Goal: Task Accomplishment & Management: Complete application form

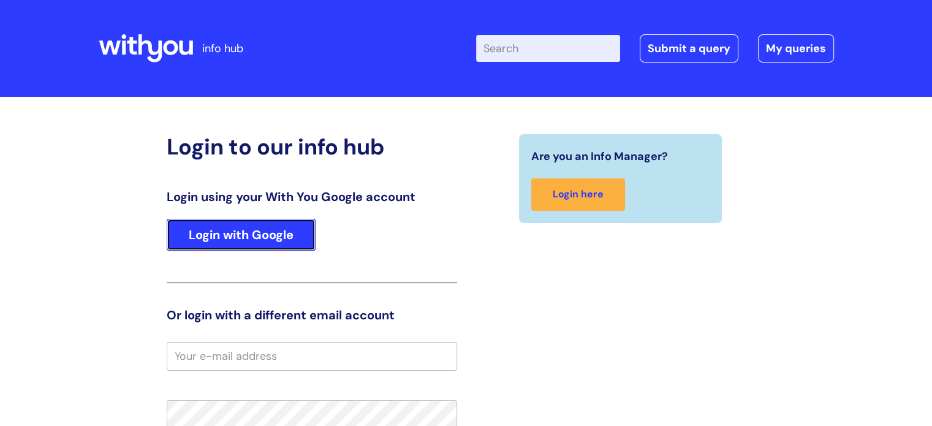
click at [273, 241] on link "Login with Google" at bounding box center [241, 235] width 149 height 32
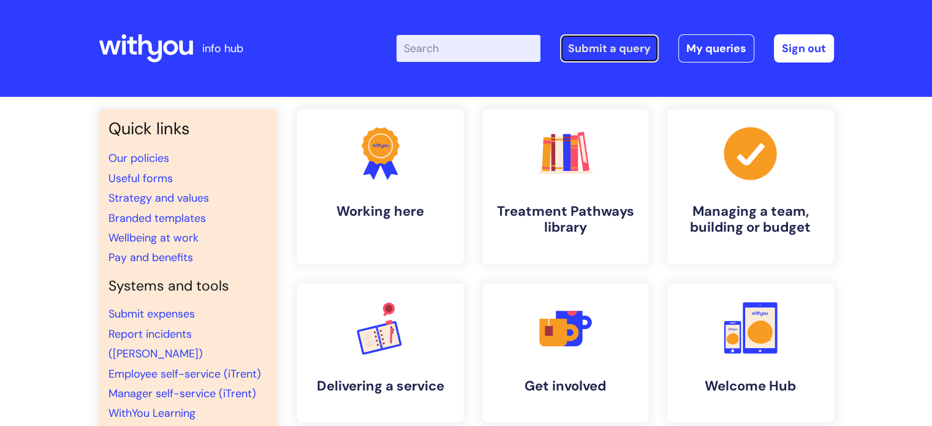
click at [577, 43] on link "Submit a query" at bounding box center [609, 48] width 99 height 28
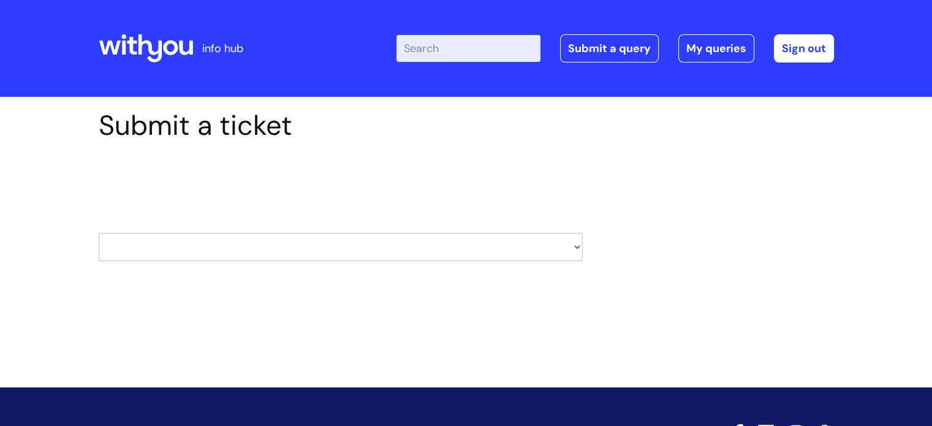
click at [170, 251] on select "HR / People IT and Support Clinical Drug Alerts Finance Accounts Data Support T…" at bounding box center [341, 247] width 484 height 28
select select "it_and_support"
click at [99, 233] on select "HR / People IT and Support Clinical Drug Alerts Finance Accounts Data Support T…" at bounding box center [341, 247] width 484 height 28
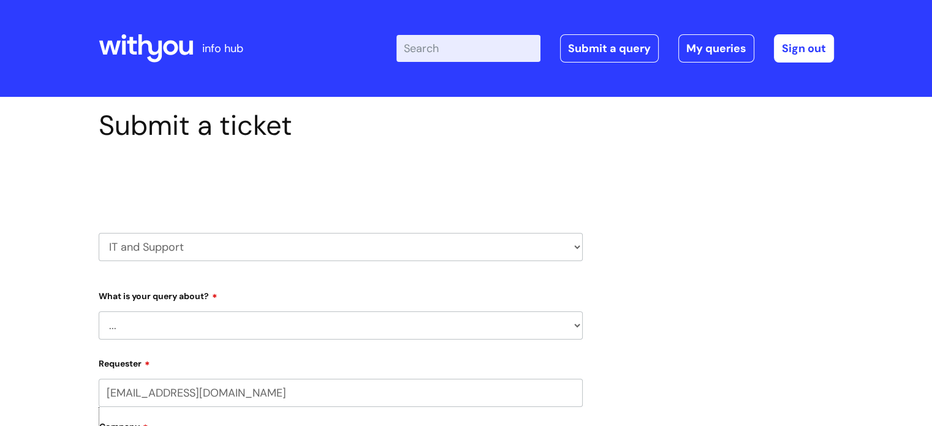
click at [187, 328] on select "... Mobile Phone Reset & MFA Accounts, Starters and Leavers IT Hardware issue I…" at bounding box center [341, 325] width 484 height 28
select select "Accounts, Starters and Leavers"
click at [99, 311] on select "... Mobile Phone Reset & MFA Accounts, Starters and Leavers IT Hardware issue I…" at bounding box center [341, 325] width 484 height 28
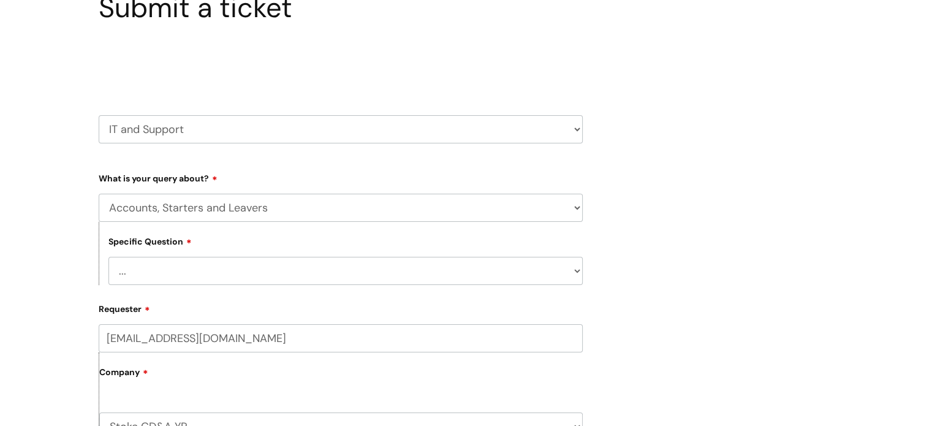
scroll to position [123, 0]
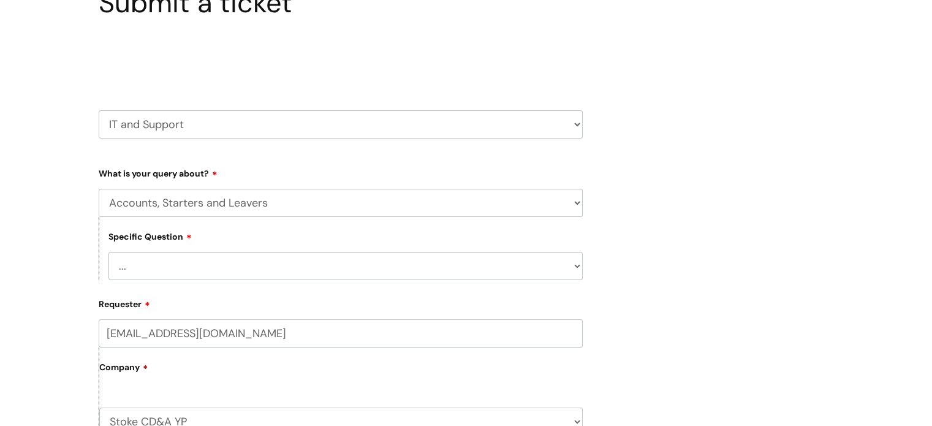
click at [213, 265] on select "... I have a new starter I have a leaver I need to make a change to an account …" at bounding box center [345, 266] width 474 height 28
click at [232, 274] on select "... I have a new starter I have a leaver I need to make a change to an account …" at bounding box center [345, 266] width 474 height 28
select select "I have a new starter"
click at [108, 252] on select "... I have a new starter I have a leaver I need to make a change to an account …" at bounding box center [345, 266] width 474 height 28
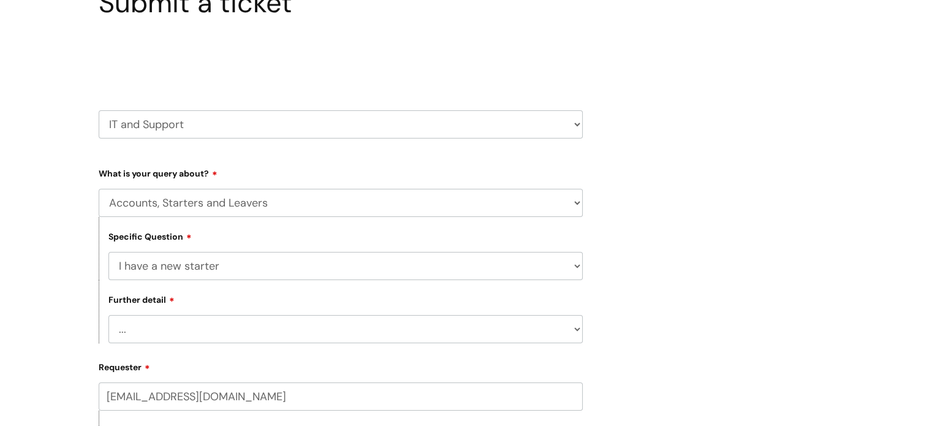
click at [212, 333] on select "... Can I have my new starter’s IT account details I need to amend the name, de…" at bounding box center [345, 329] width 474 height 28
select select "I’ve got a new starter - where is their equipment?"
click at [108, 316] on select "... Can I have my new starter’s IT account details I need to amend the name, de…" at bounding box center [345, 329] width 474 height 28
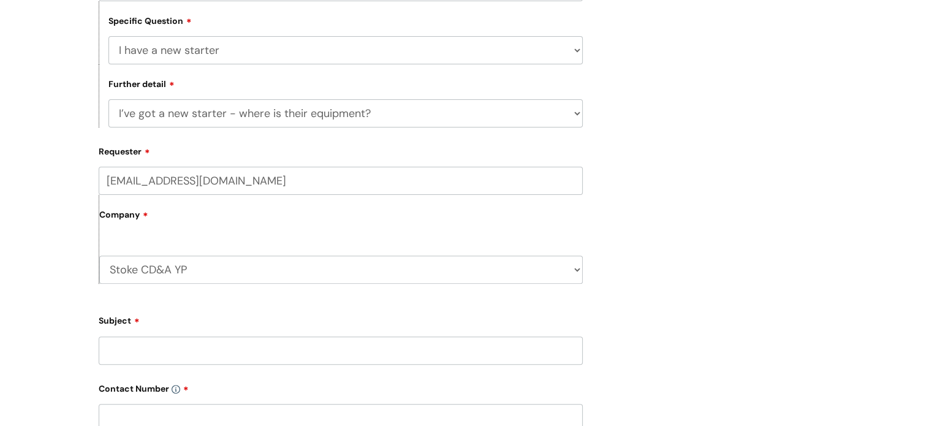
scroll to position [368, 0]
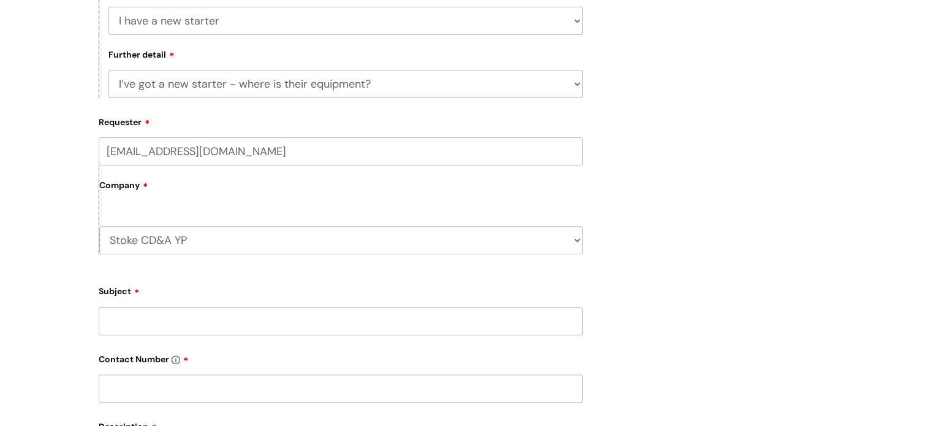
click at [185, 327] on input "Subject" at bounding box center [341, 321] width 484 height 28
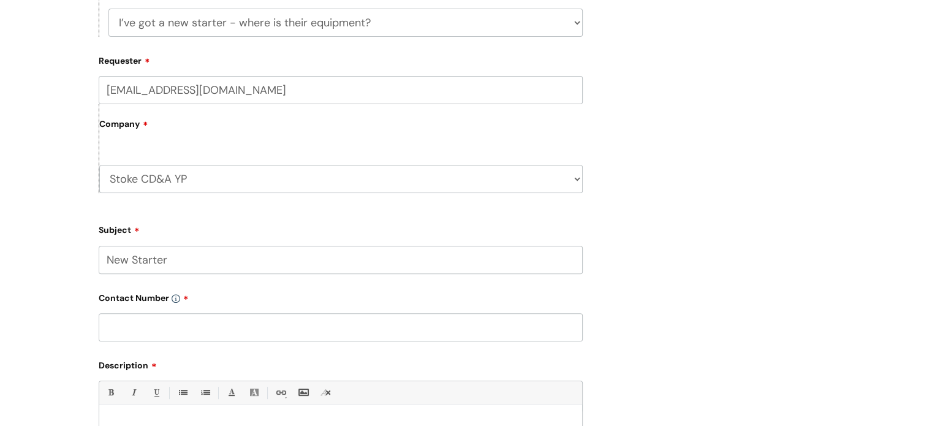
type input "New Starter"
click at [192, 329] on input "text" at bounding box center [341, 327] width 484 height 28
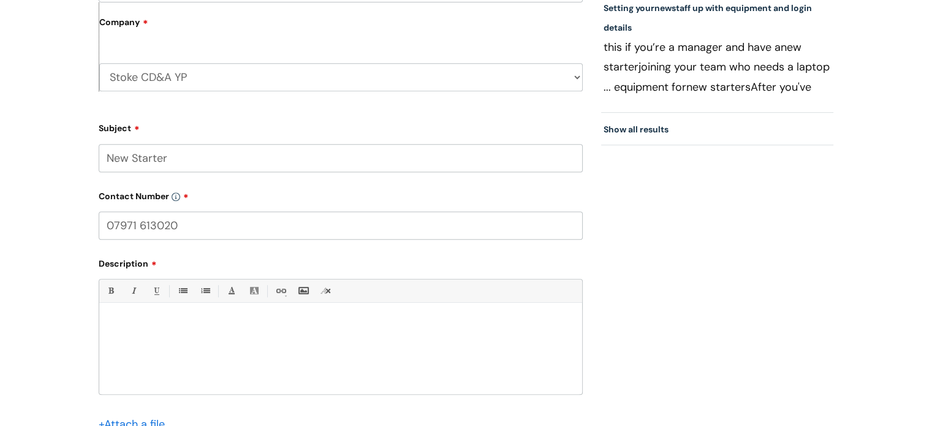
scroll to position [552, 0]
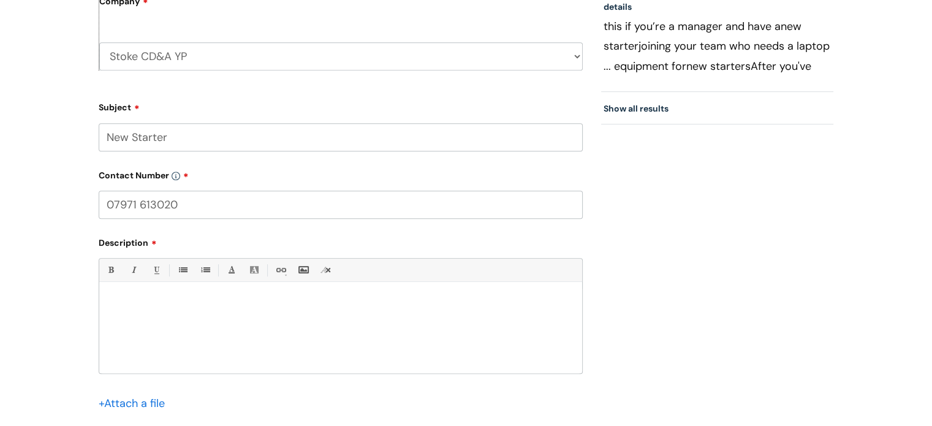
type input "07971 613020"
click at [191, 329] on div at bounding box center [340, 331] width 483 height 85
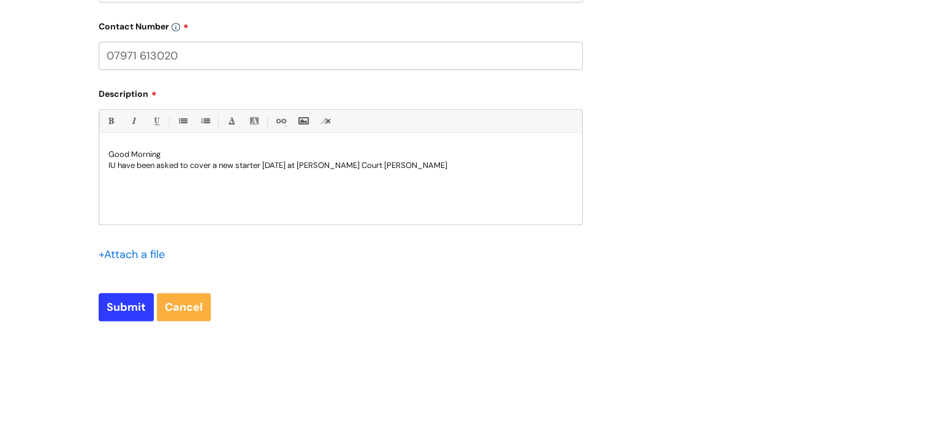
scroll to position [736, 0]
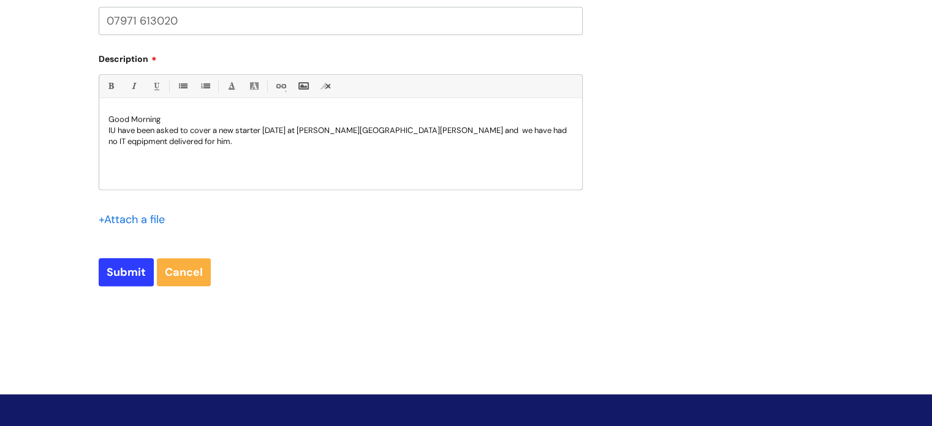
click at [115, 134] on p "IU have been asked to cover a new starter today at Whittle Court Jack Piercy an…" at bounding box center [340, 136] width 465 height 22
click at [177, 150] on div "Good Morning I have been asked to cover a new starter today at Whittle Court Ja…" at bounding box center [340, 147] width 483 height 85
click at [129, 276] on input "Submit" at bounding box center [126, 272] width 55 height 28
type input "Please Wait..."
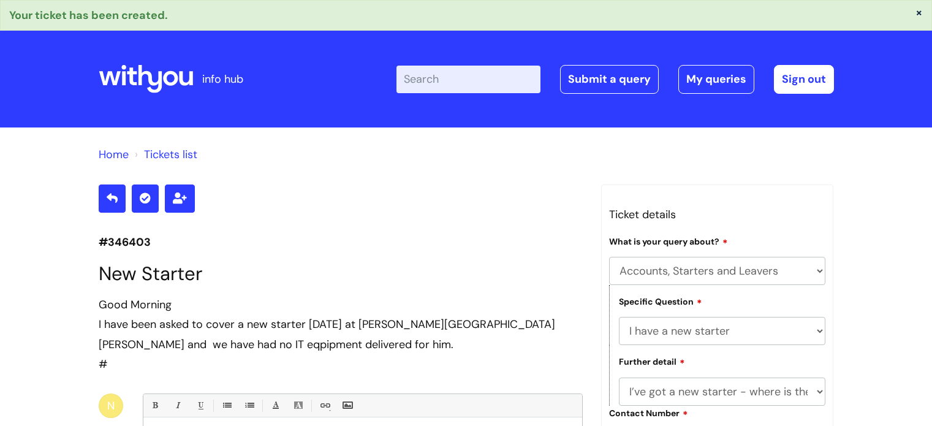
select select "Accounts, Starters and Leavers"
select select "I have a new starter"
select select "I’ve got a new starter - where is their equipment?"
